Goal: Check status

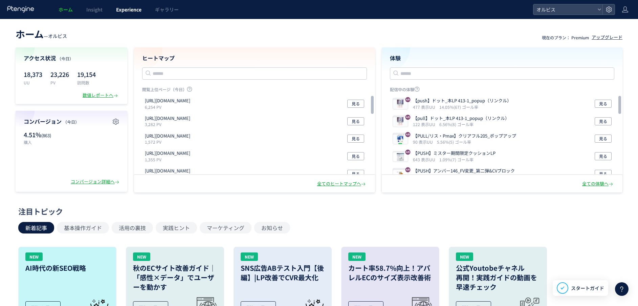
click at [139, 10] on span "Experience" at bounding box center [128, 9] width 25 height 7
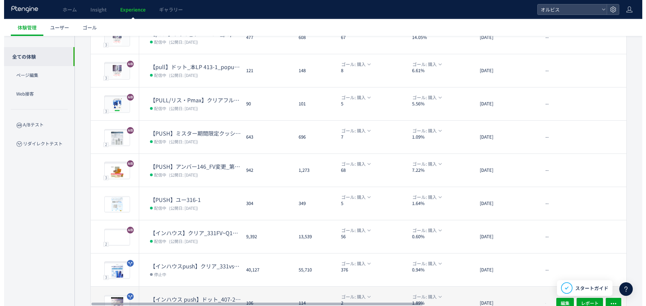
scroll to position [162, 0]
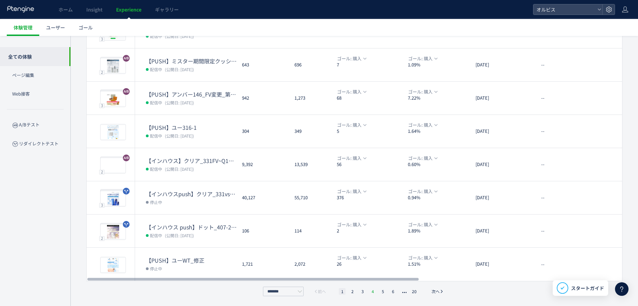
click at [379, 291] on li "4" at bounding box center [382, 291] width 7 height 7
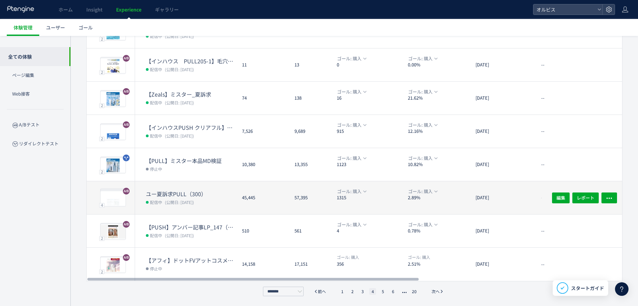
click at [206, 200] on dd "配信中 (公開日: [DATE])" at bounding box center [191, 201] width 91 height 9
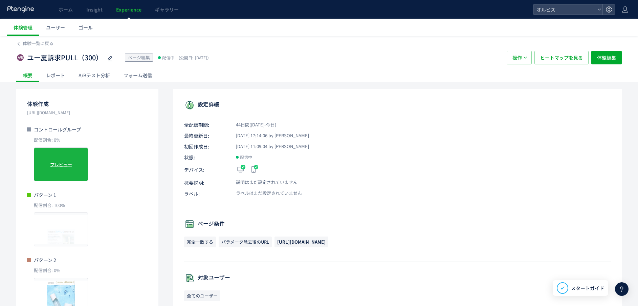
click at [67, 167] on span "プレビュー" at bounding box center [61, 164] width 22 height 6
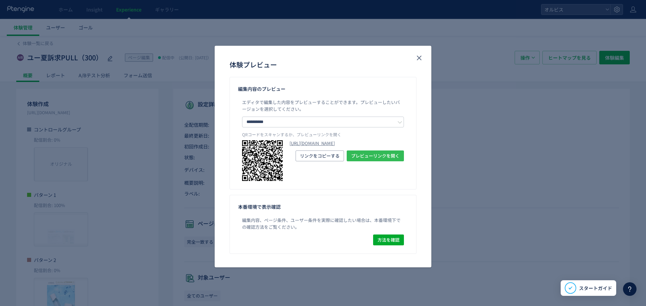
click at [379, 161] on span "プレビューリンクを開く" at bounding box center [375, 155] width 48 height 11
click at [418, 57] on use "close" at bounding box center [419, 58] width 5 height 5
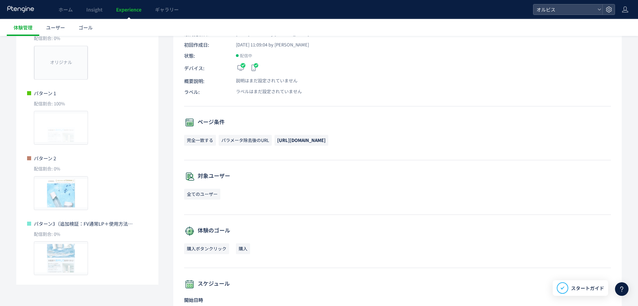
scroll to position [51, 0]
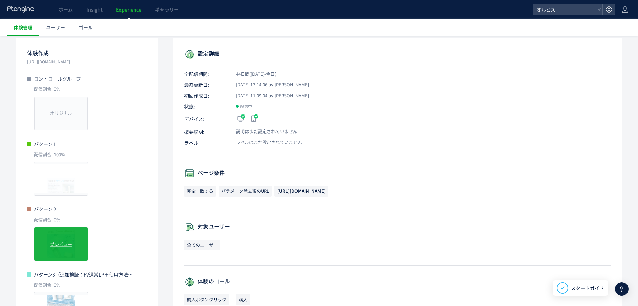
click at [69, 242] on span "プレビュー" at bounding box center [61, 243] width 22 height 6
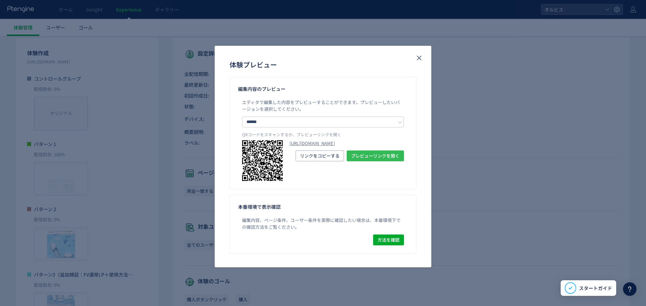
click at [372, 161] on span "プレビューリンクを開く" at bounding box center [375, 155] width 48 height 11
click at [420, 58] on use "close" at bounding box center [419, 58] width 5 height 5
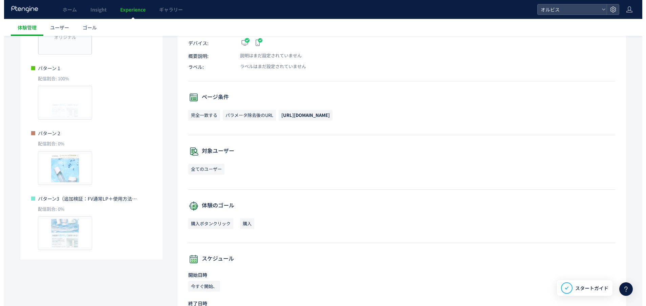
scroll to position [203, 0]
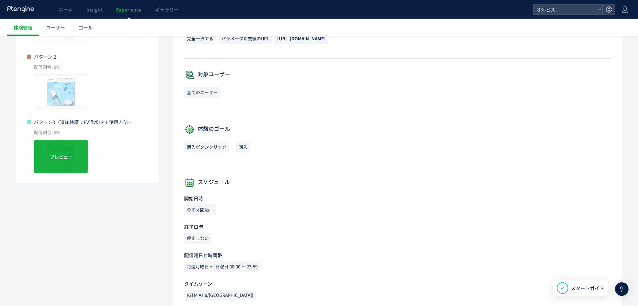
click at [67, 155] on span "プレビュー" at bounding box center [61, 156] width 22 height 6
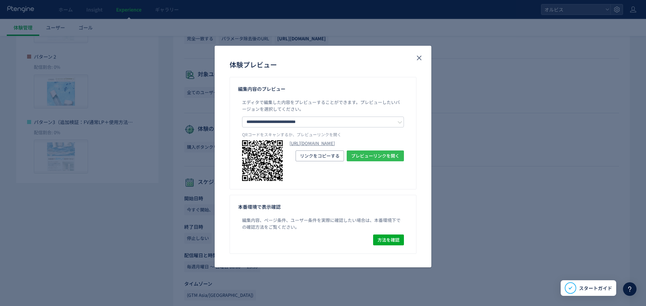
click at [361, 161] on span "プレビューリンクを開く" at bounding box center [375, 155] width 48 height 11
click at [420, 57] on use "close" at bounding box center [419, 58] width 5 height 5
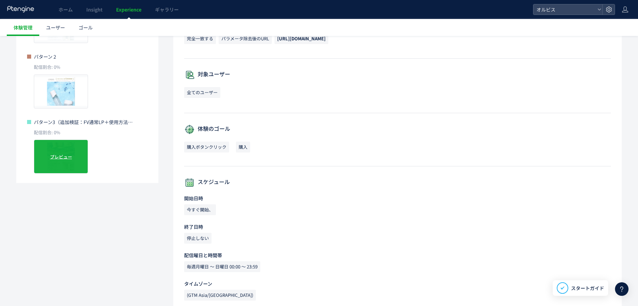
click at [64, 156] on span "プレビュー" at bounding box center [61, 156] width 22 height 6
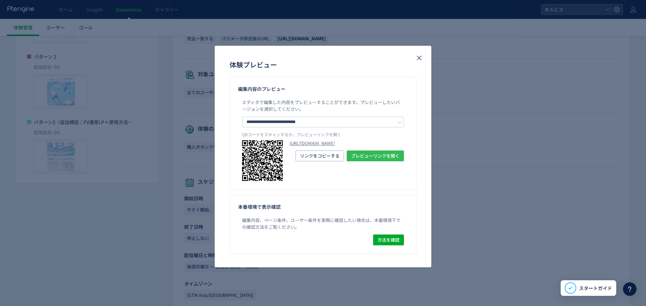
click at [375, 161] on span "プレビューリンクを開く" at bounding box center [375, 155] width 48 height 11
